Goal: Task Accomplishment & Management: Manage account settings

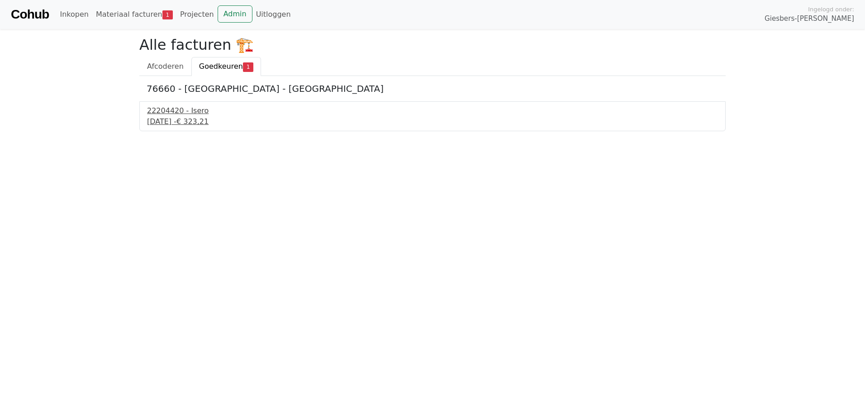
click at [163, 114] on div "22204420 - Isero" at bounding box center [432, 110] width 571 height 11
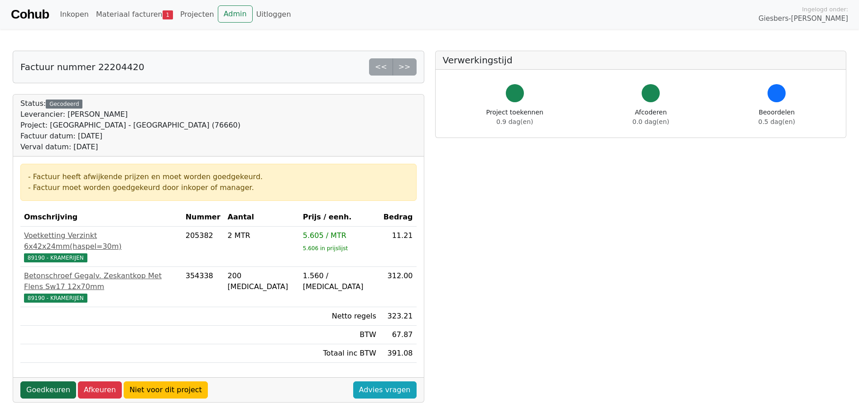
click at [47, 382] on link "Goedkeuren" at bounding box center [48, 390] width 56 height 17
